Goal: Transaction & Acquisition: Purchase product/service

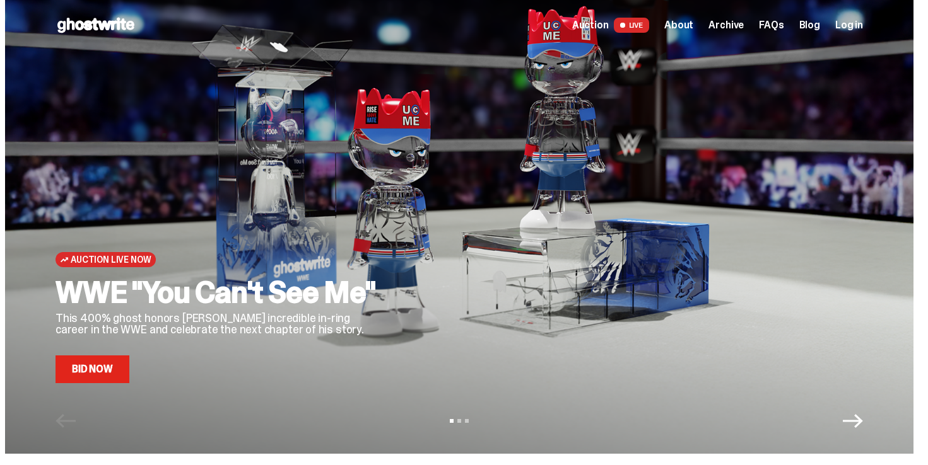
click at [97, 369] on link "Bid Now" at bounding box center [93, 370] width 74 height 28
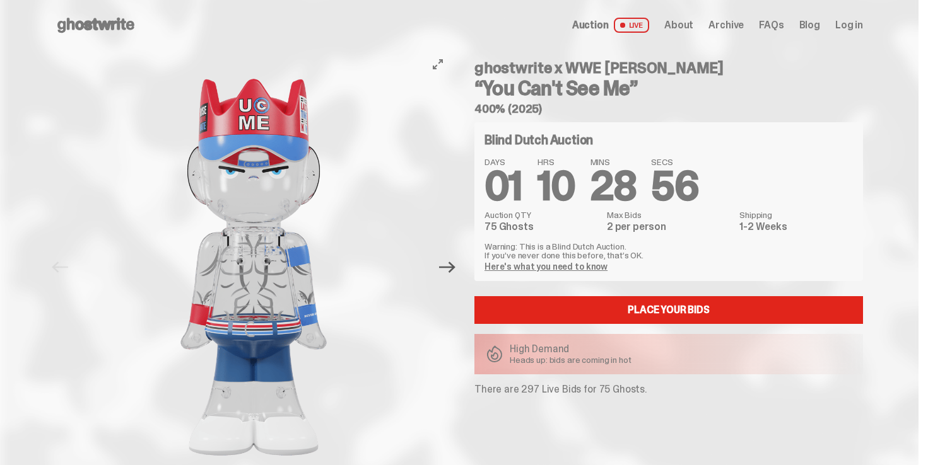
click at [455, 272] on icon "Next" at bounding box center [447, 267] width 16 height 11
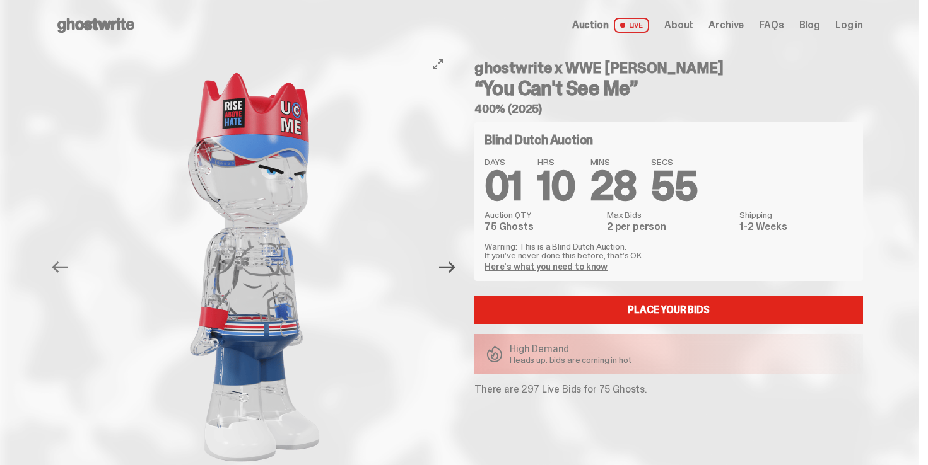
click at [455, 272] on icon "Next" at bounding box center [447, 267] width 16 height 11
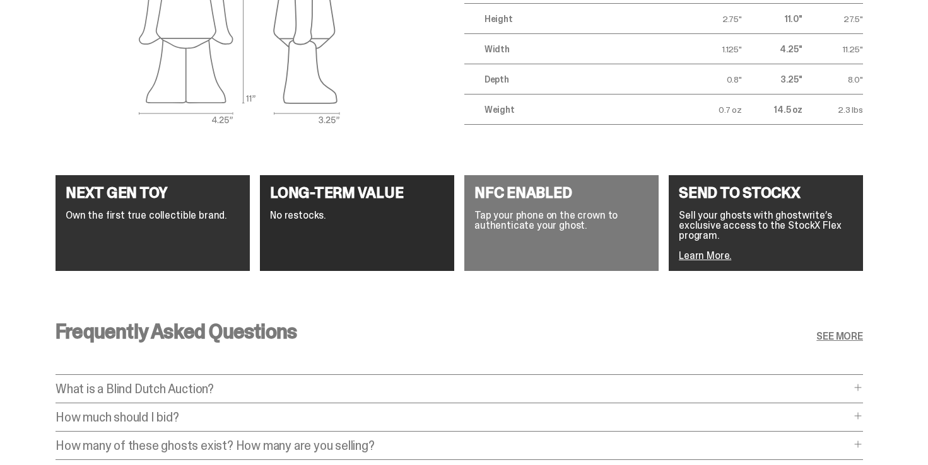
scroll to position [2372, 0]
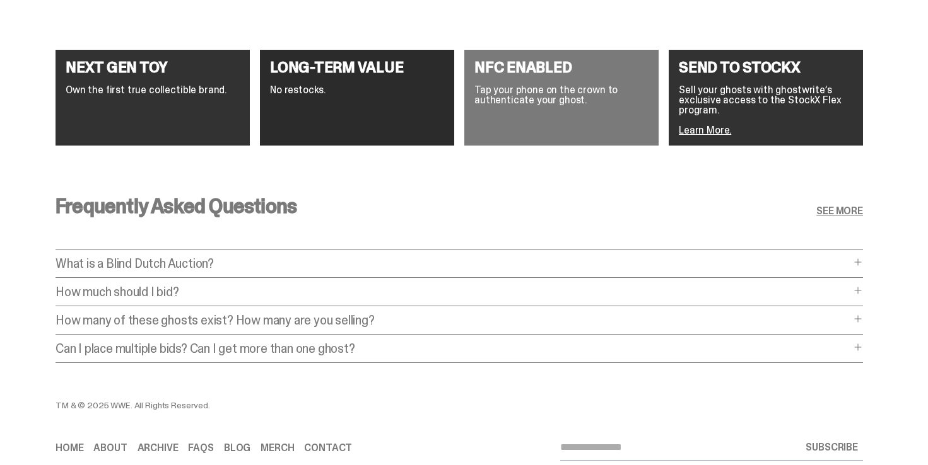
click at [455, 297] on p "How much should I bid?" at bounding box center [453, 292] width 795 height 13
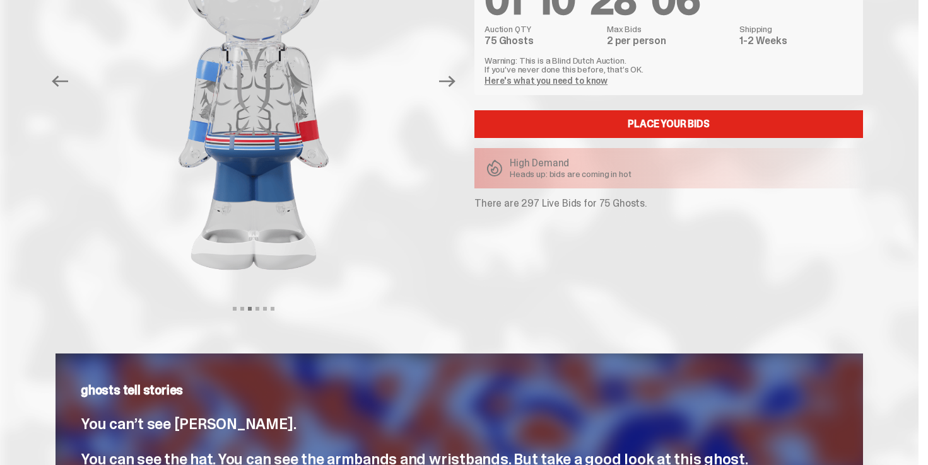
scroll to position [0, 0]
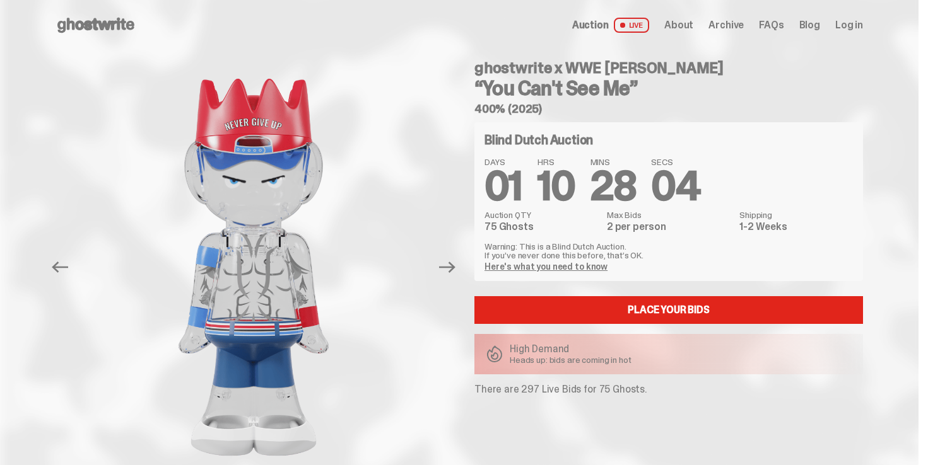
click at [588, 25] on span "Auction" at bounding box center [590, 25] width 37 height 10
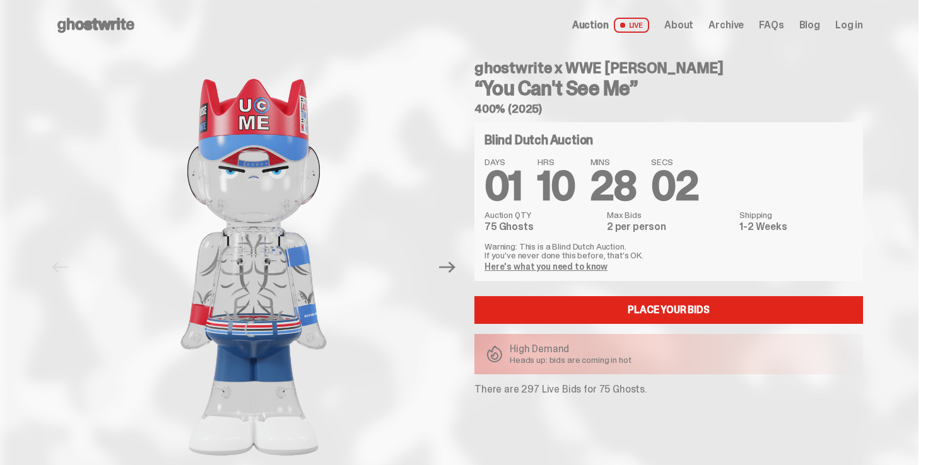
click at [605, 22] on span "Auction" at bounding box center [590, 25] width 37 height 10
click at [132, 19] on icon at bounding box center [96, 25] width 81 height 20
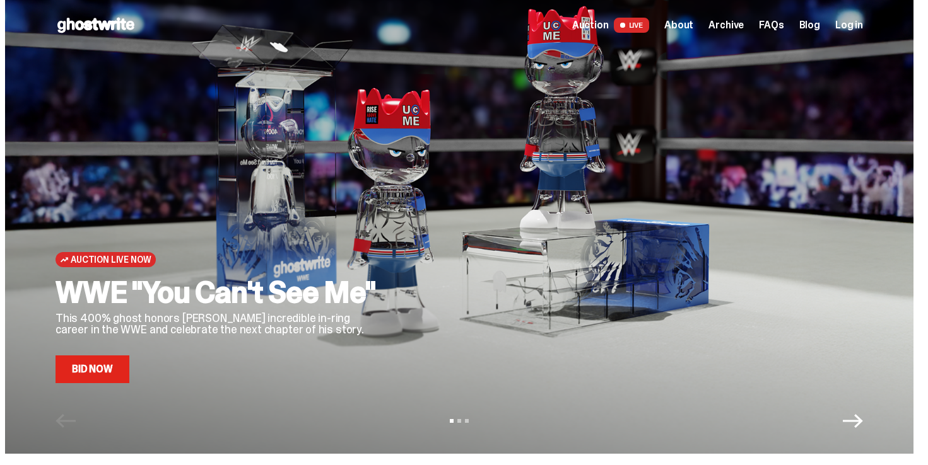
scroll to position [3, 0]
click at [862, 430] on icon "Next" at bounding box center [853, 421] width 20 height 20
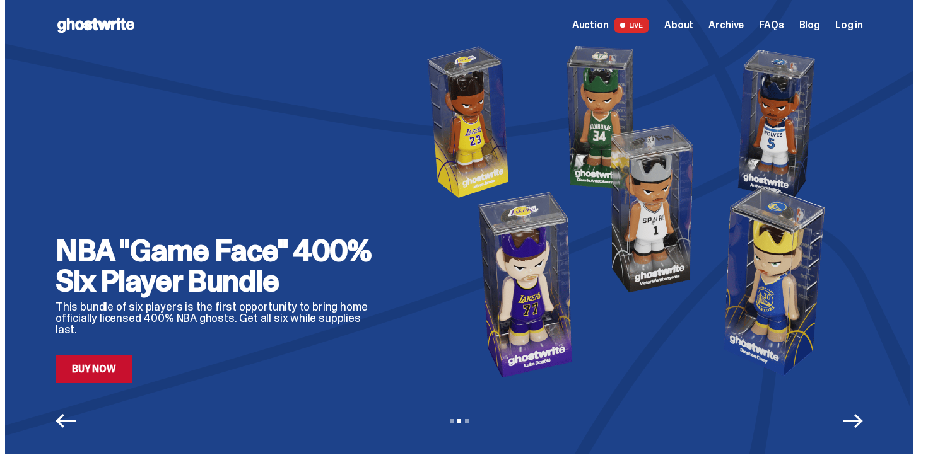
click at [116, 385] on div "NBA "Game Face" 400% Six Player Bundle This bundle of six players is the first …" at bounding box center [459, 227] width 908 height 454
click at [117, 366] on link "Buy Now" at bounding box center [94, 370] width 77 height 28
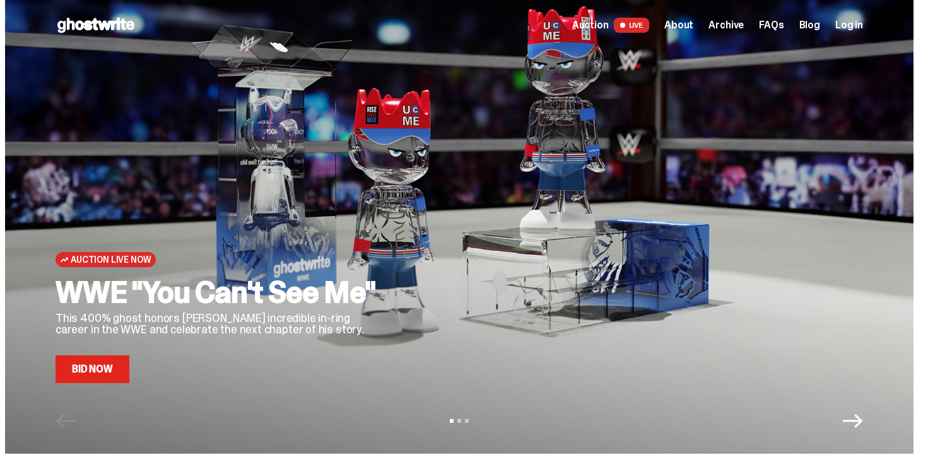
click at [863, 423] on icon "Next" at bounding box center [853, 421] width 20 height 14
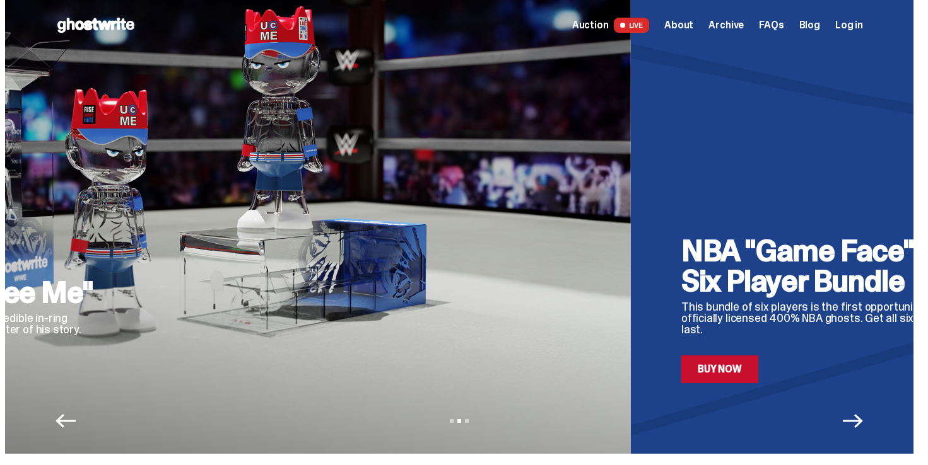
click at [863, 423] on icon "Next" at bounding box center [853, 421] width 20 height 14
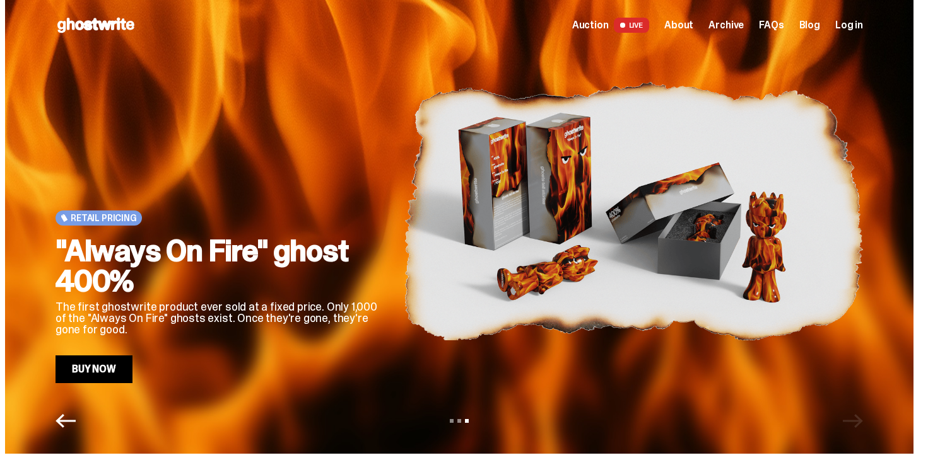
click at [103, 375] on link "Buy Now" at bounding box center [94, 370] width 77 height 28
